Goal: Task Accomplishment & Management: Use online tool/utility

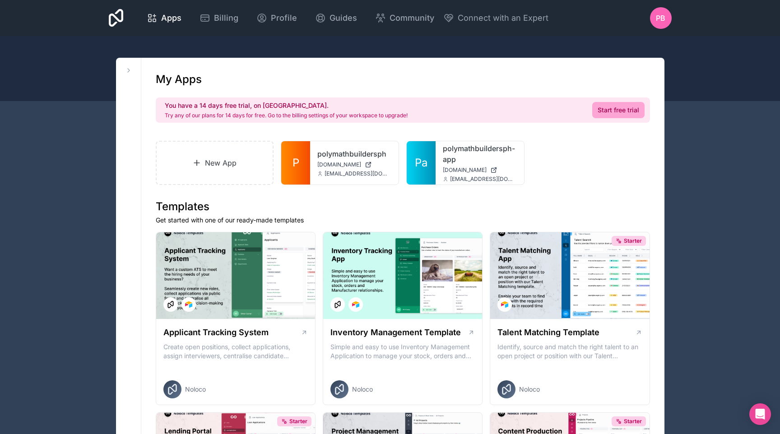
click at [464, 166] on div "polymathbuildersph-app [DOMAIN_NAME] [EMAIL_ADDRESS][DOMAIN_NAME]" at bounding box center [480, 162] width 88 height 43
click at [434, 162] on link "Pa" at bounding box center [421, 162] width 29 height 43
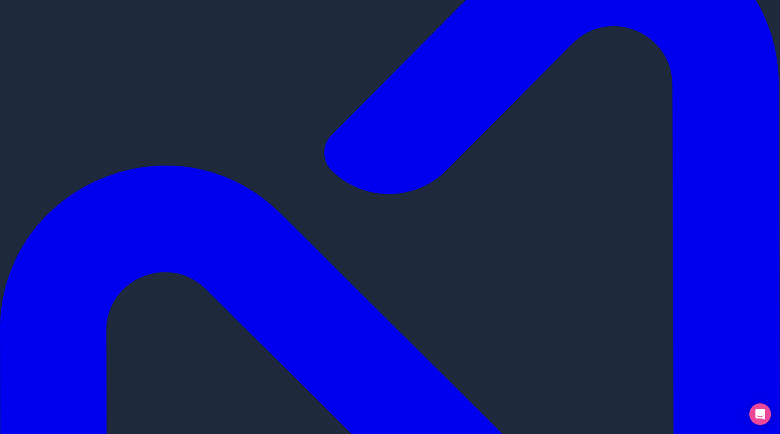
scroll to position [74, 0]
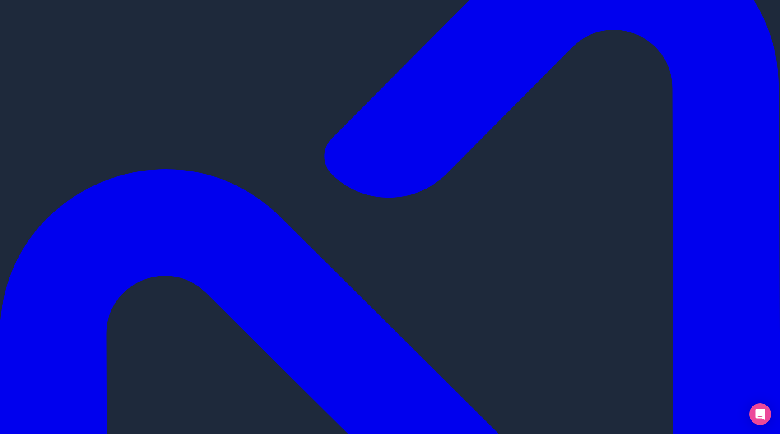
scroll to position [77, 0]
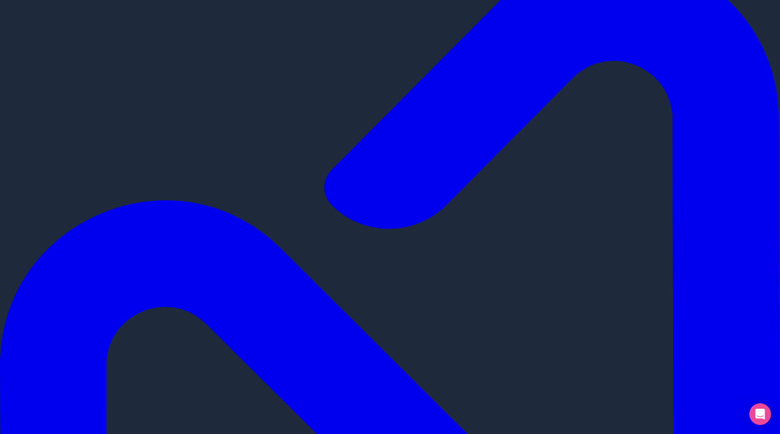
scroll to position [45, 0]
type input "i"
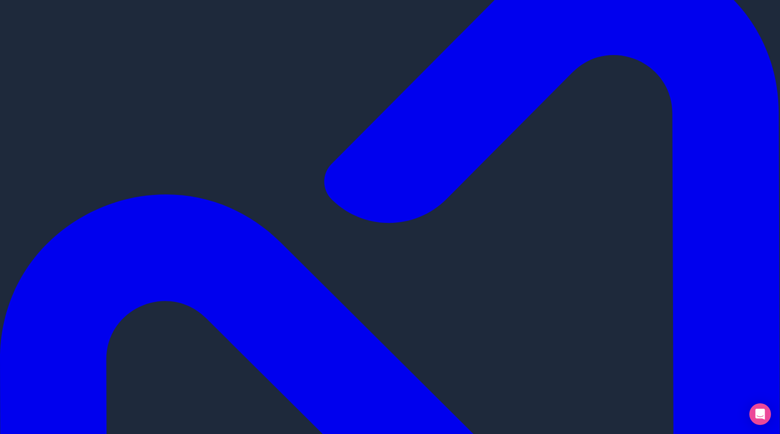
type input "pb-inventory"
